Goal: Task Accomplishment & Management: Manage account settings

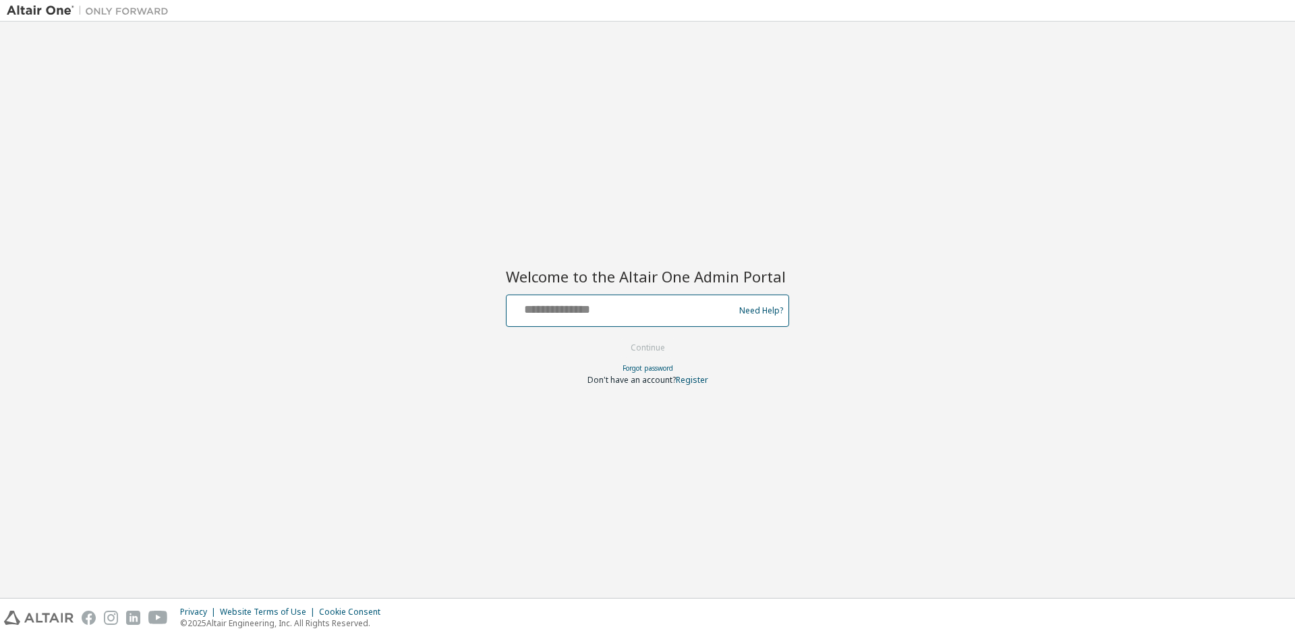
click at [569, 308] on input "text" at bounding box center [622, 308] width 221 height 20
type input "**********"
click at [659, 347] on button "Continue" at bounding box center [648, 348] width 63 height 20
click at [660, 343] on button "Continue" at bounding box center [648, 348] width 63 height 20
